Goal: Task Accomplishment & Management: Complete application form

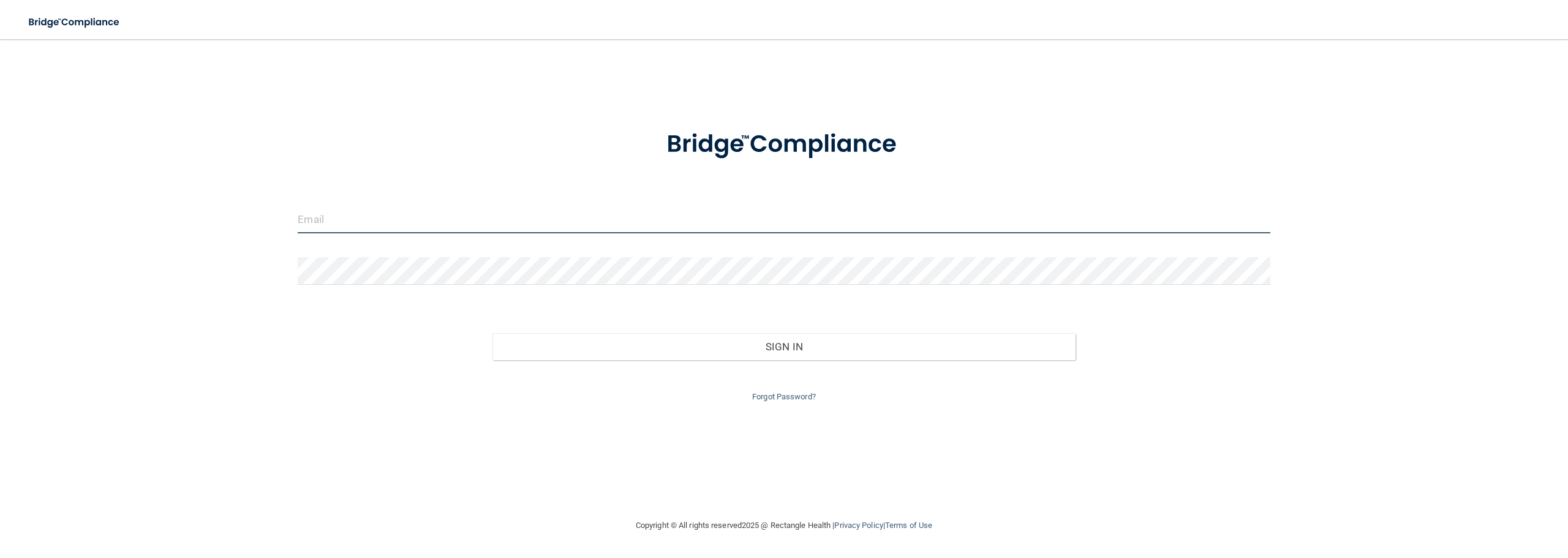
click at [423, 219] on input "email" at bounding box center [783, 220] width 972 height 28
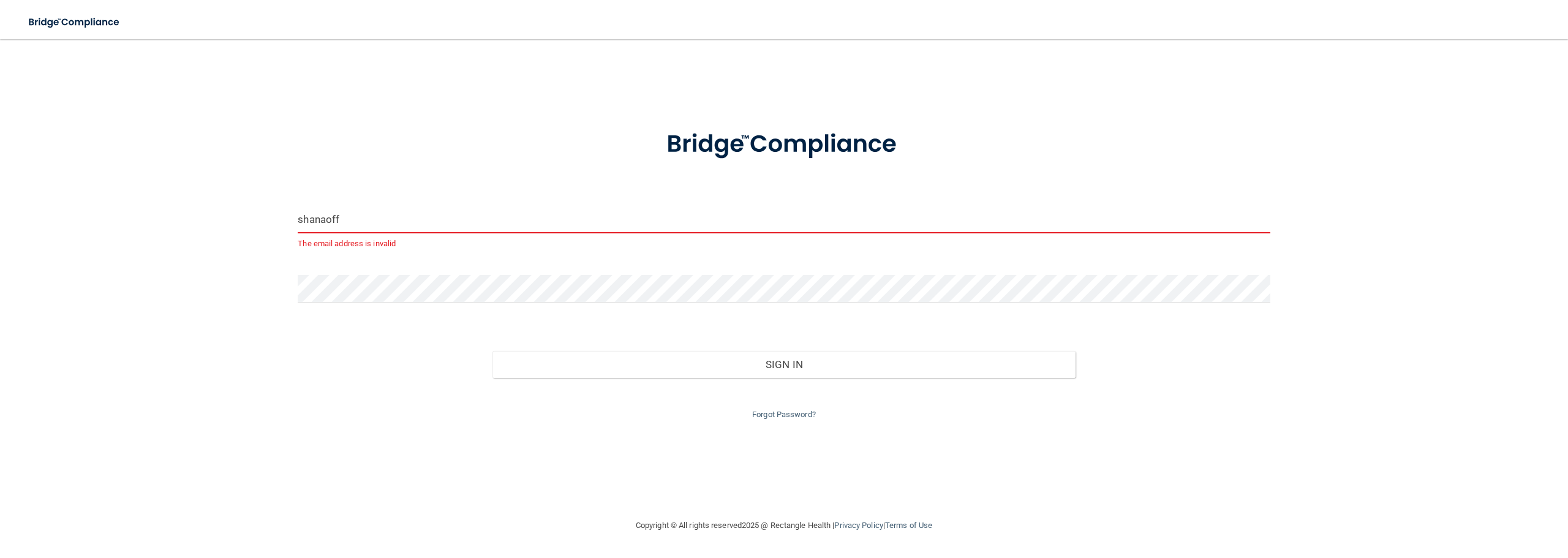
type input "[EMAIL_ADDRESS][DOMAIN_NAME]"
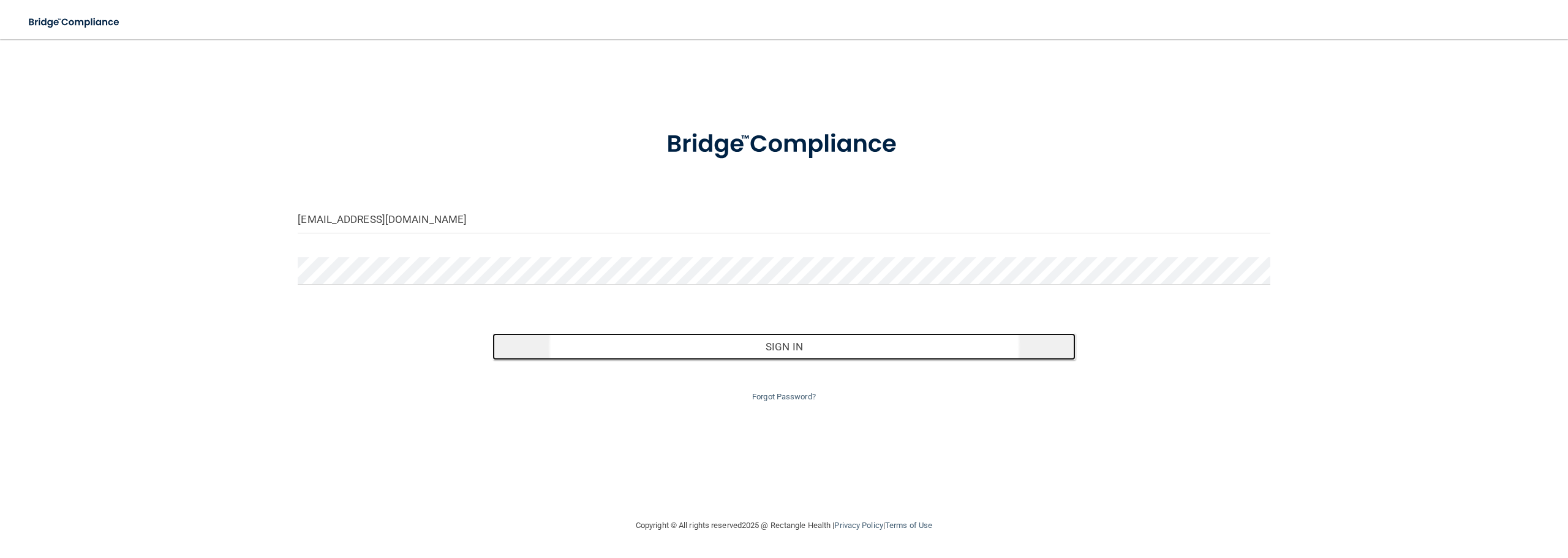
click at [790, 349] on button "Sign In" at bounding box center [784, 347] width 583 height 27
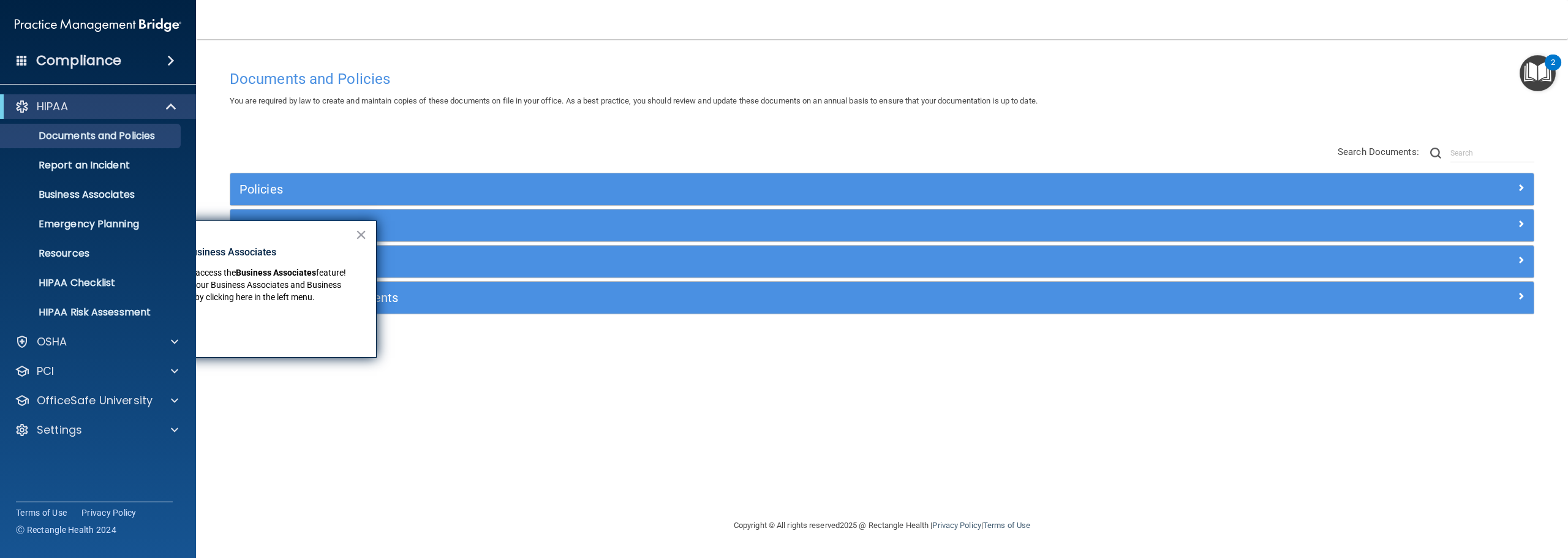
click at [172, 59] on span at bounding box center [170, 61] width 7 height 15
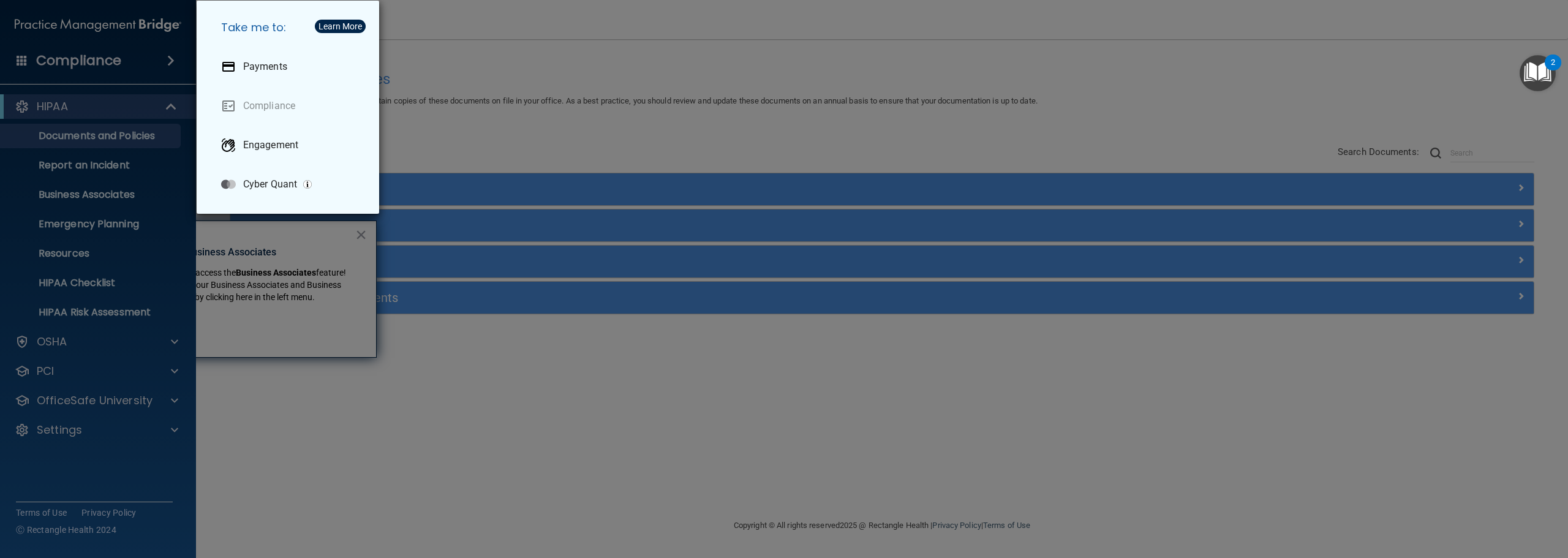
click at [166, 57] on div "Take me to: Payments Compliance Engagement Cyber Quant" at bounding box center [784, 279] width 1568 height 558
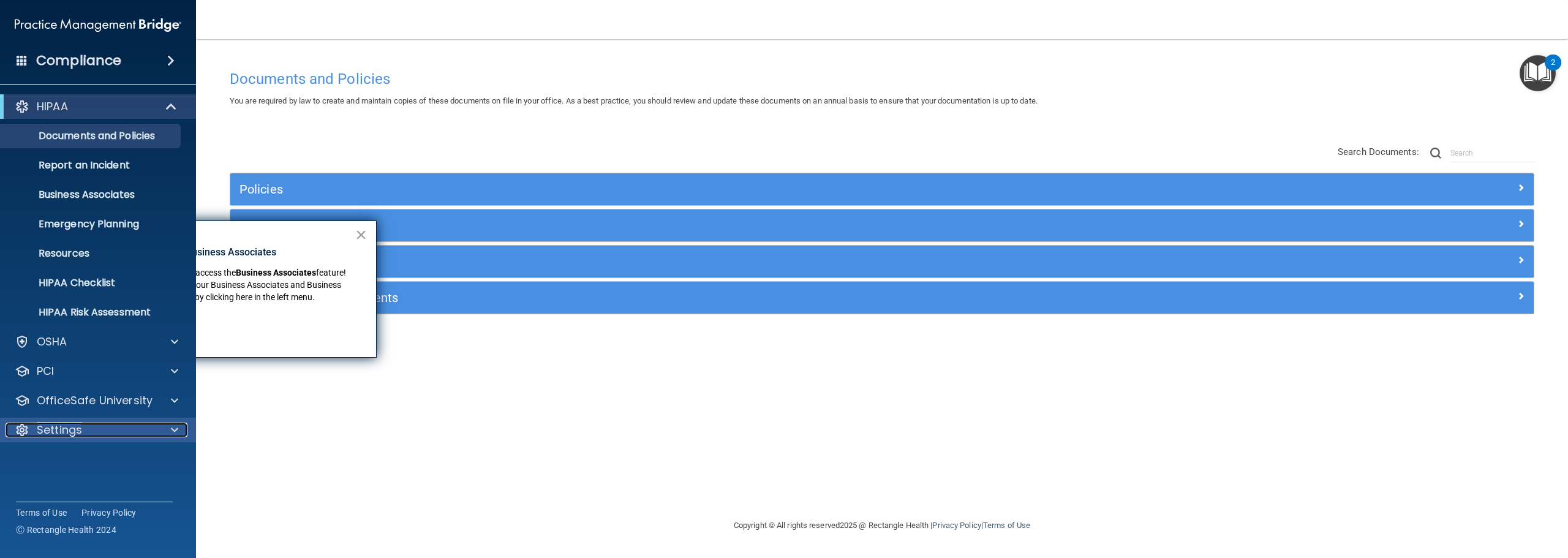
click at [175, 432] on span at bounding box center [174, 429] width 7 height 15
click at [65, 484] on p "My Users" at bounding box center [91, 488] width 167 height 12
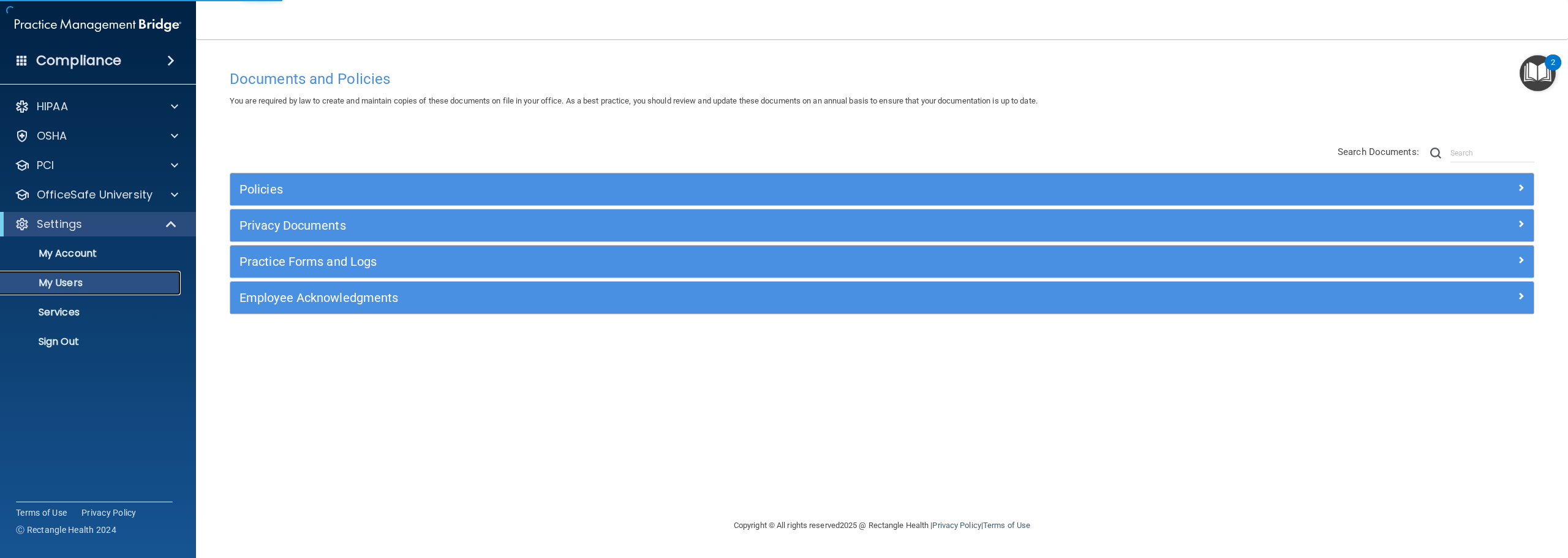
select select "20"
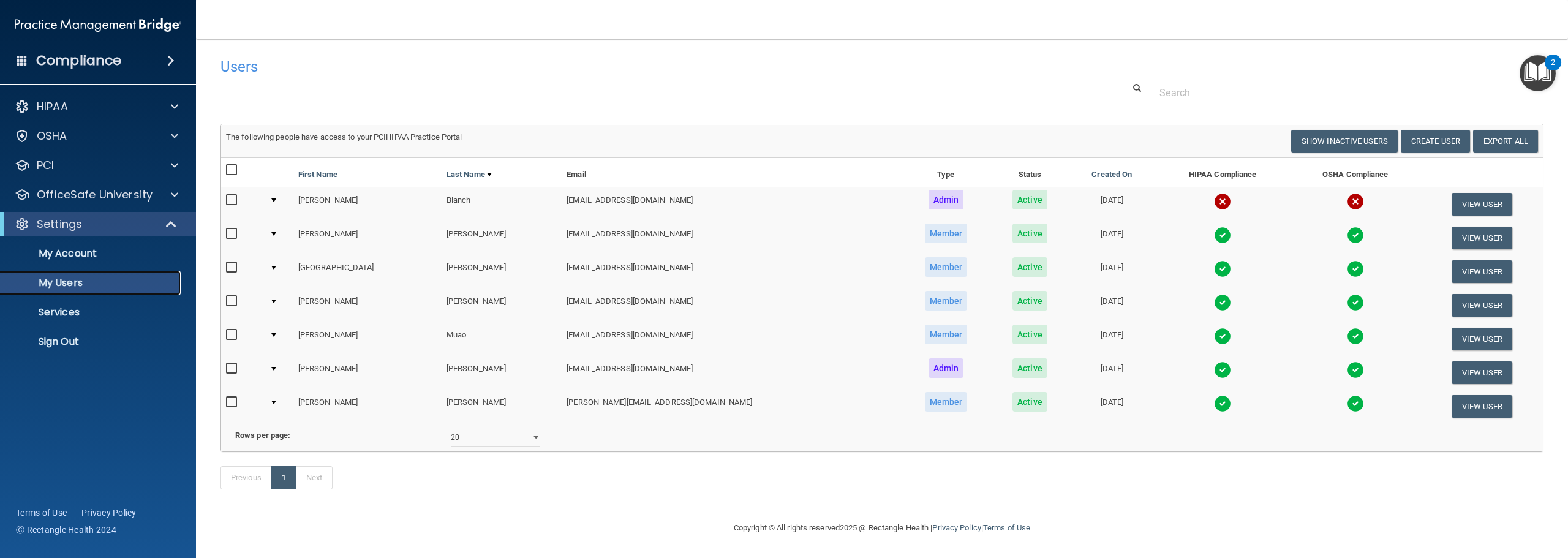
scroll to position [18, 0]
click at [1441, 130] on button "Create User" at bounding box center [1435, 141] width 69 height 23
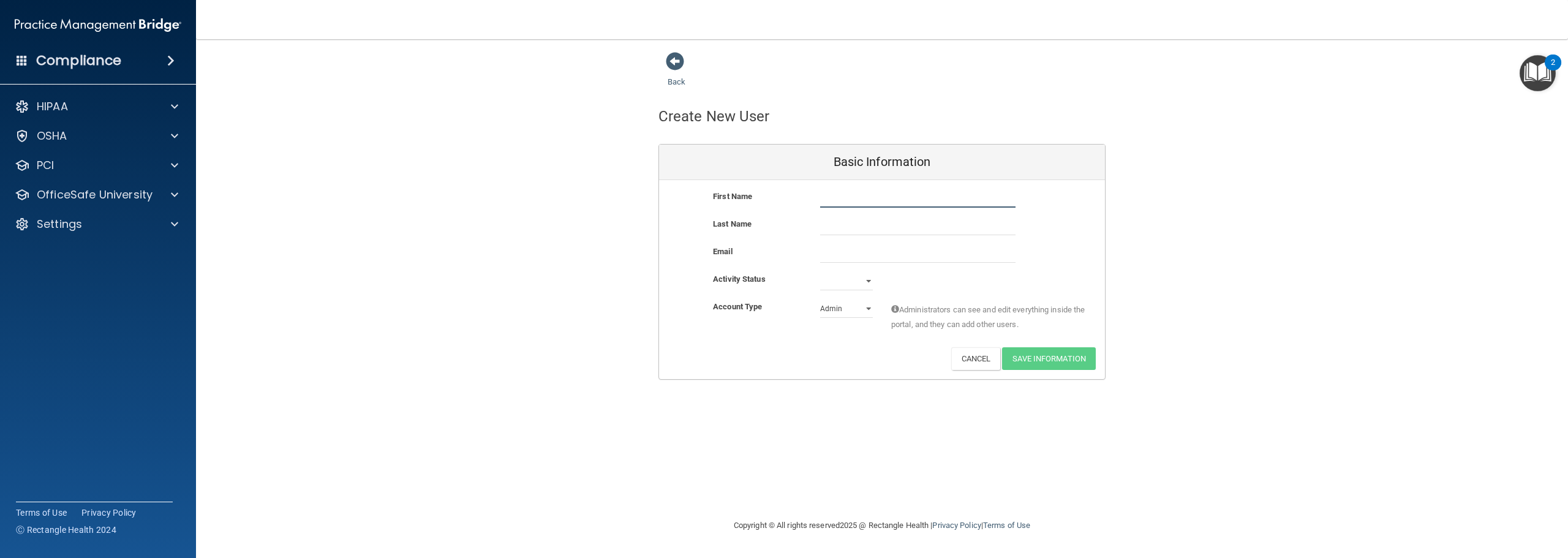
click at [842, 204] on input "text" at bounding box center [918, 198] width 196 height 18
type input "j"
type input "[PERSON_NAME]"
type input "[EMAIL_ADDRESS][DOMAIN_NAME]"
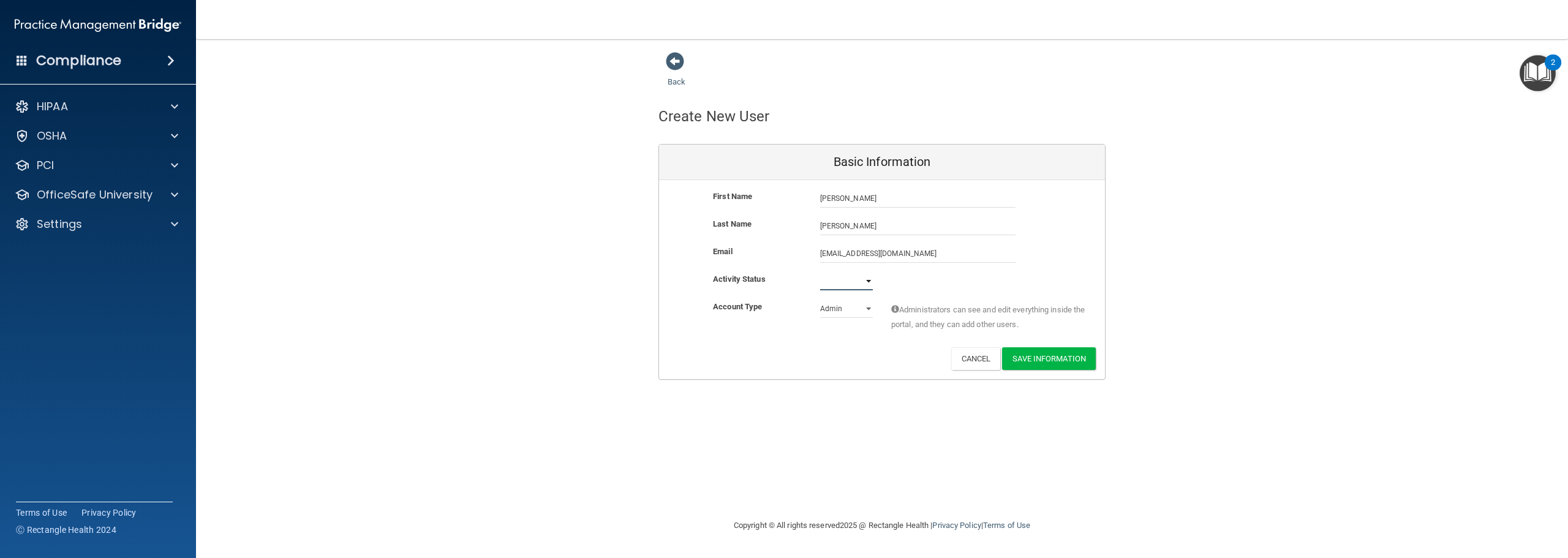
click at [847, 283] on select "Active Inactive" at bounding box center [847, 281] width 53 height 18
click at [869, 279] on select "Active Inactive" at bounding box center [847, 281] width 53 height 18
select select "active"
click at [820, 272] on select "Active Inactive" at bounding box center [847, 281] width 53 height 18
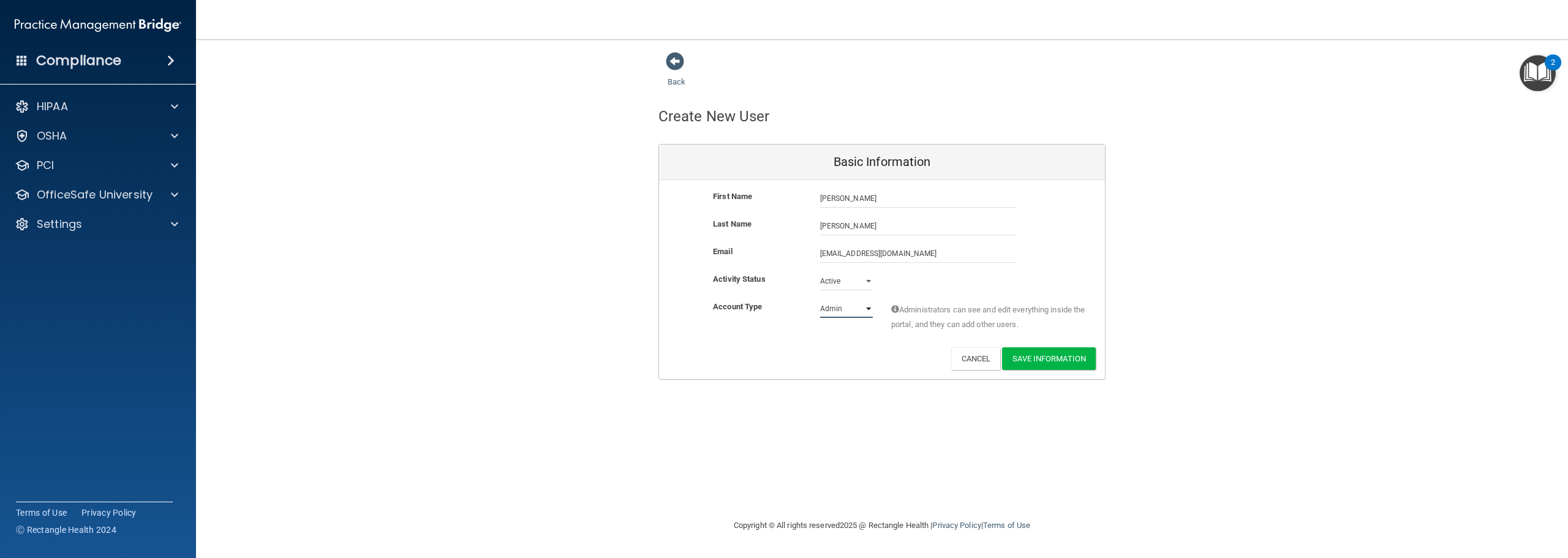
click at [849, 307] on select "Admin Member" at bounding box center [847, 309] width 53 height 18
select select "practice_member"
click at [820, 300] on select "Admin Member" at bounding box center [847, 309] width 53 height 18
click at [1051, 359] on button "Save Information" at bounding box center [1049, 358] width 94 height 23
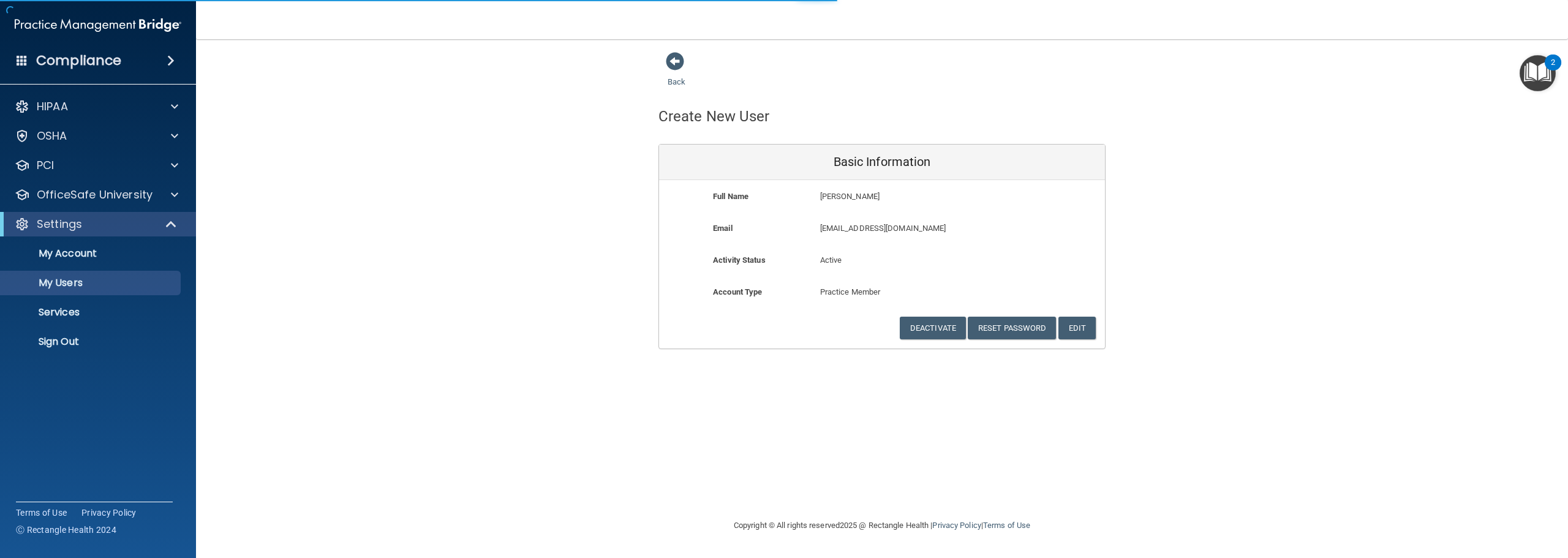
select select "20"
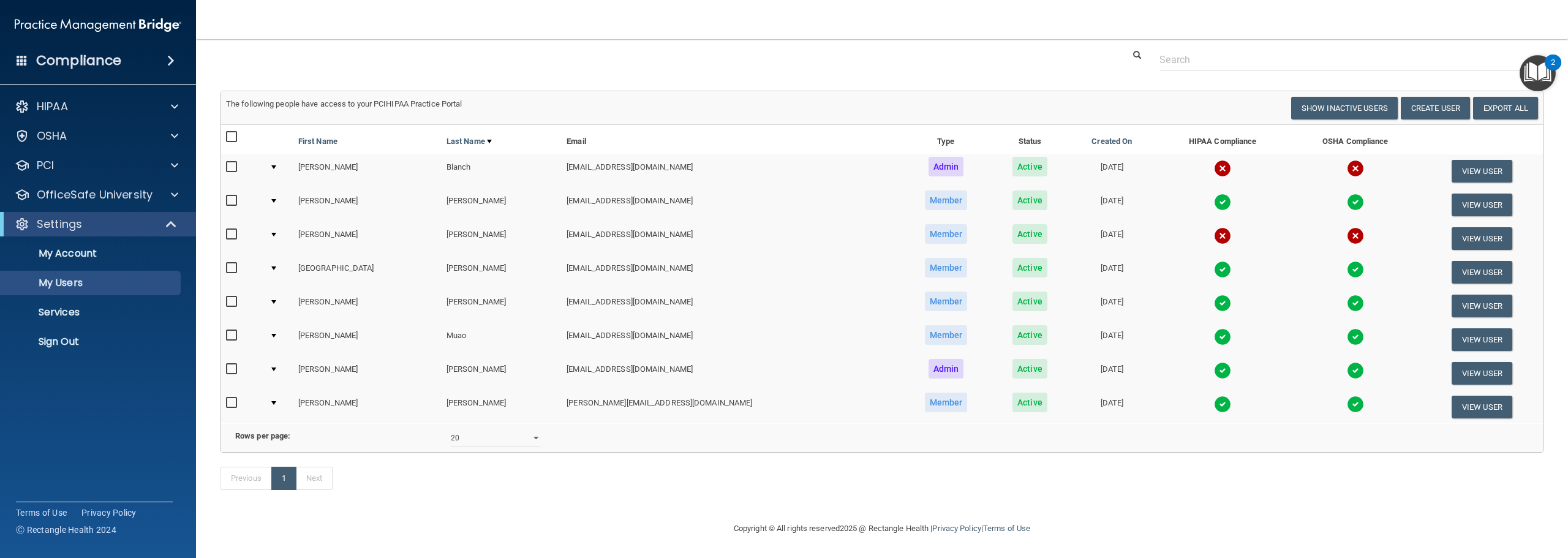
scroll to position [37, 0]
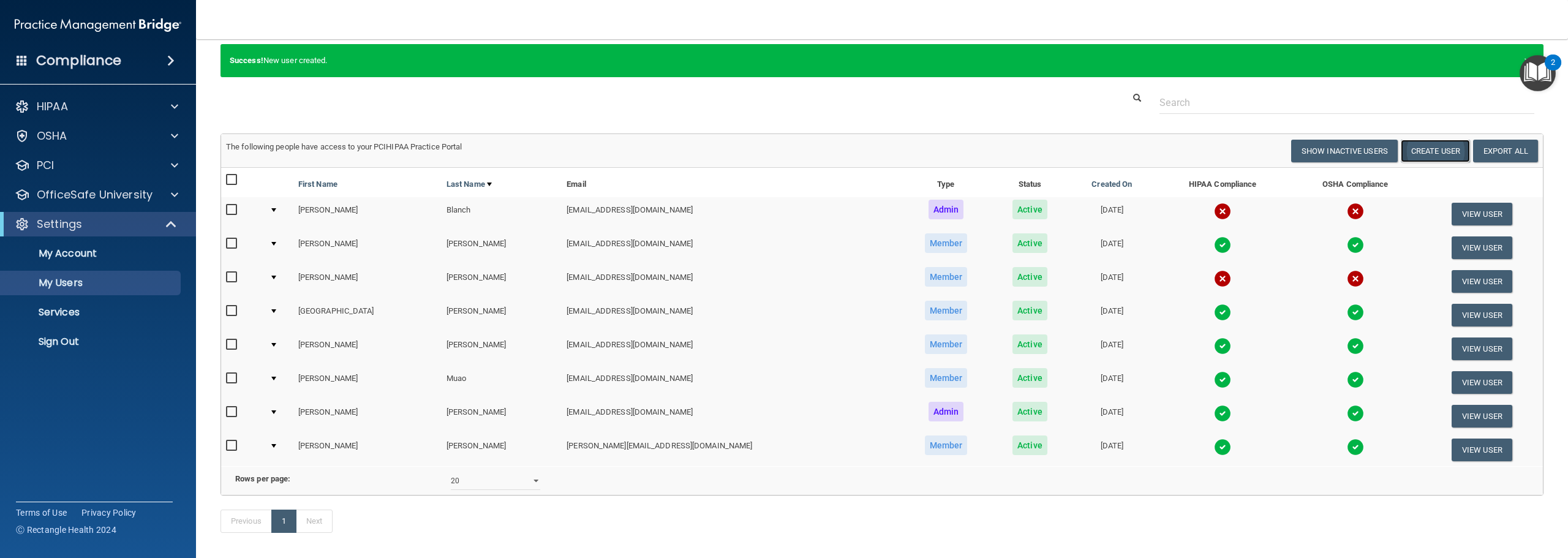
click at [1411, 149] on button "Create User" at bounding box center [1435, 150] width 69 height 23
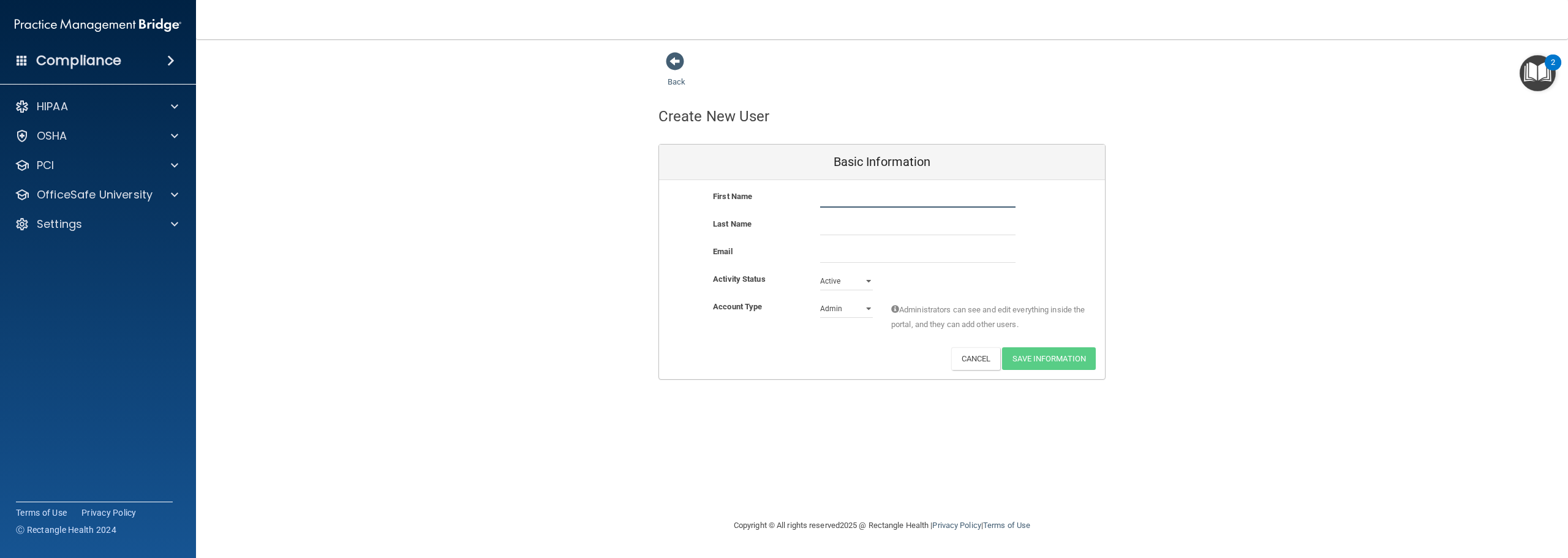
click at [867, 207] on input "text" at bounding box center [918, 198] width 196 height 18
type input "Raevenn"
click at [869, 229] on input "text" at bounding box center [918, 226] width 196 height 18
type input "[PERSON_NAME]"
click at [868, 254] on input "email" at bounding box center [918, 253] width 196 height 18
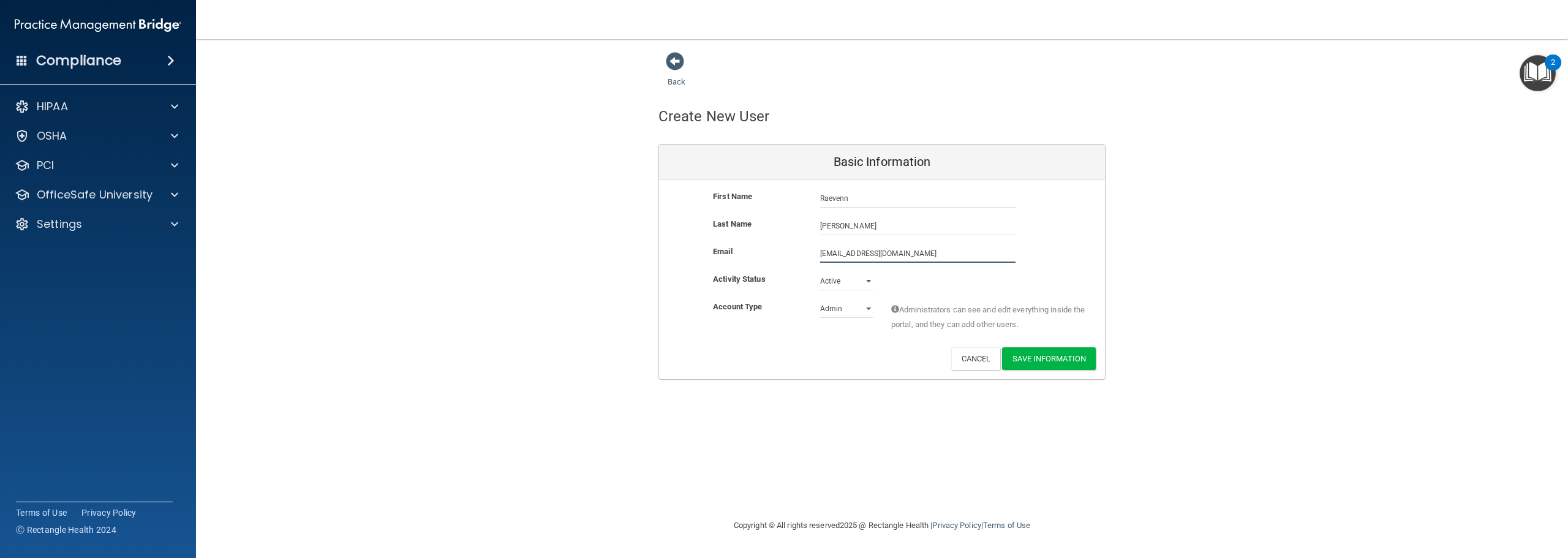
type input "[EMAIL_ADDRESS][DOMAIN_NAME]"
click at [871, 304] on select "Admin Member" at bounding box center [847, 311] width 53 height 18
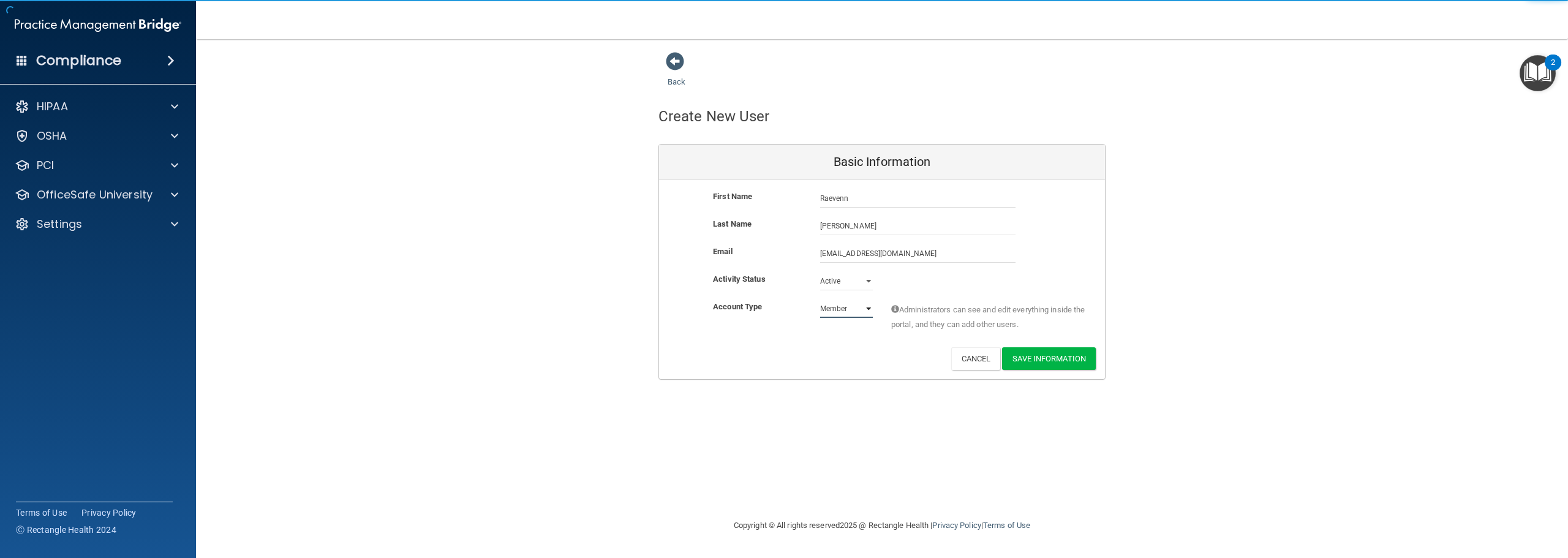
click at [820, 300] on select "Admin Member" at bounding box center [847, 309] width 53 height 18
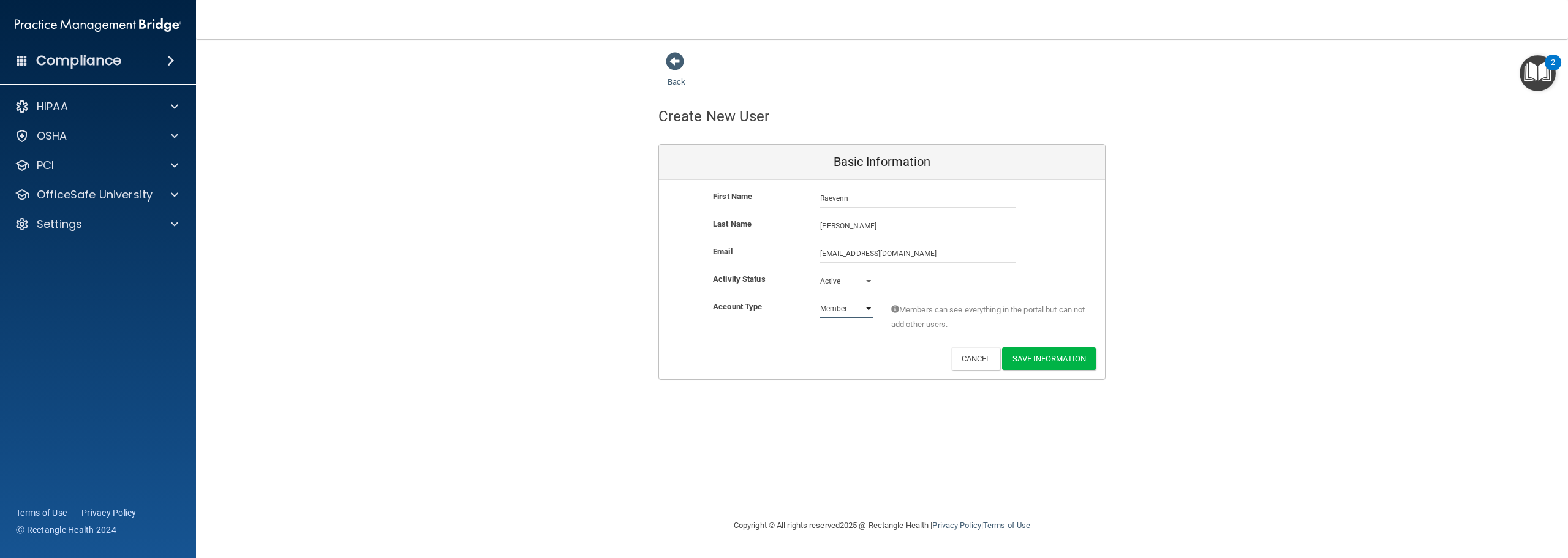
click at [839, 309] on select "Admin Member" at bounding box center [847, 309] width 53 height 18
click at [820, 300] on select "Admin Member" at bounding box center [847, 309] width 53 height 18
click at [838, 307] on select "Admin Member" at bounding box center [847, 309] width 53 height 18
select select "practice_member"
click at [820, 300] on select "Admin Member" at bounding box center [847, 309] width 53 height 18
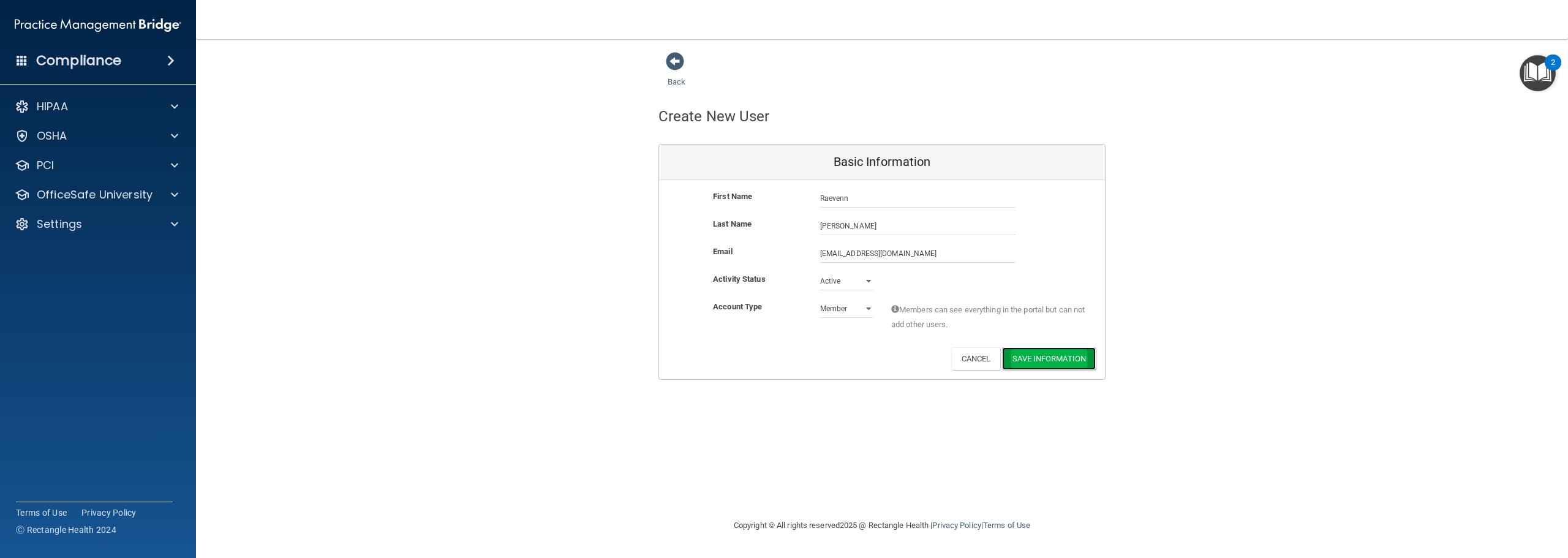
click at [1041, 360] on button "Save Information" at bounding box center [1049, 358] width 94 height 23
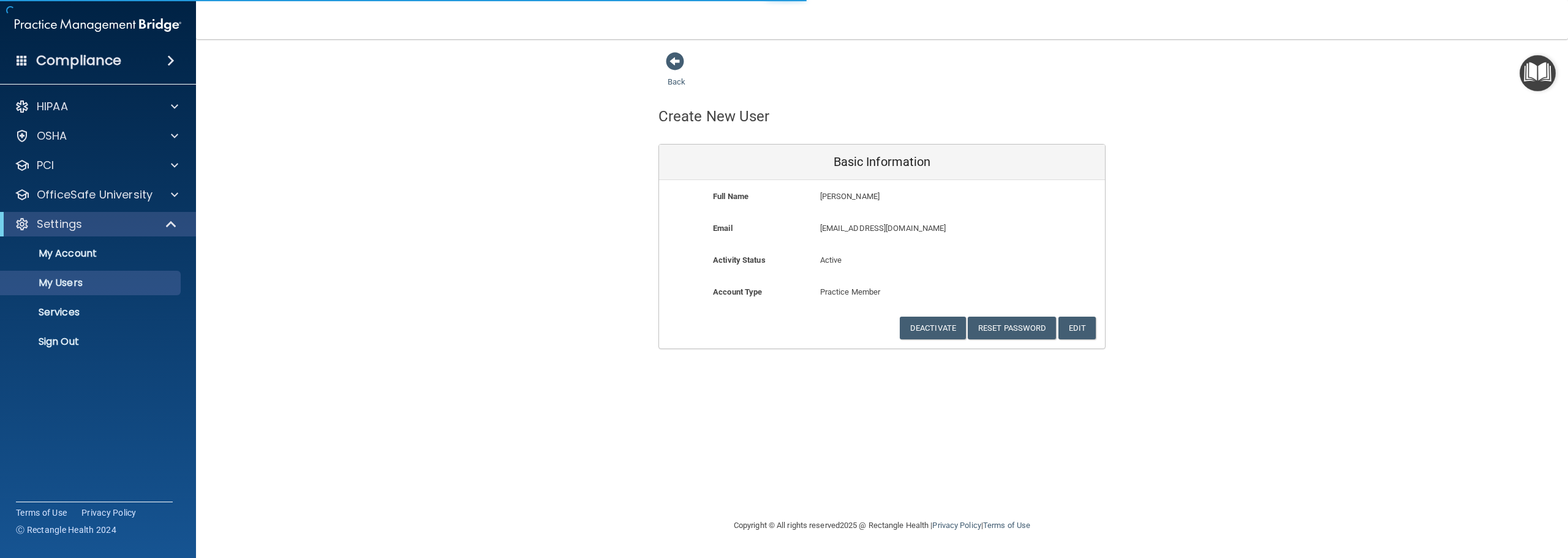
select select "20"
